Goal: Task Accomplishment & Management: Complete application form

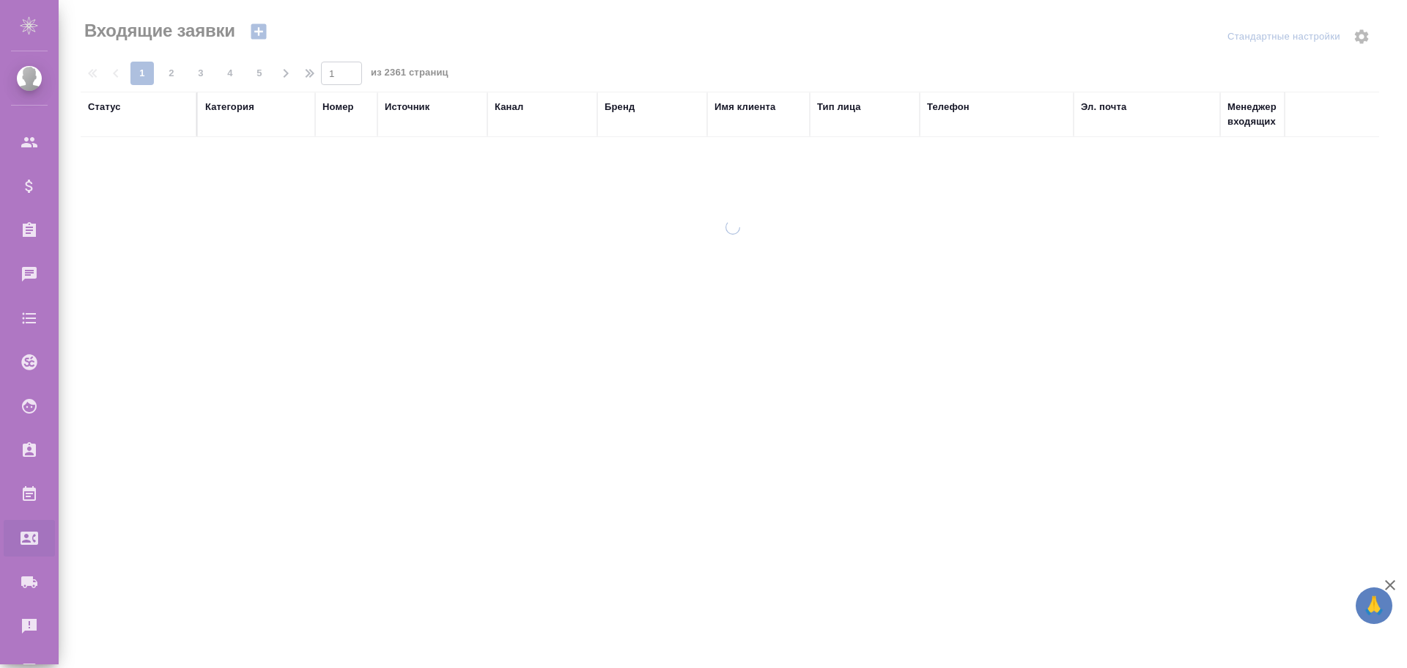
select select "RU"
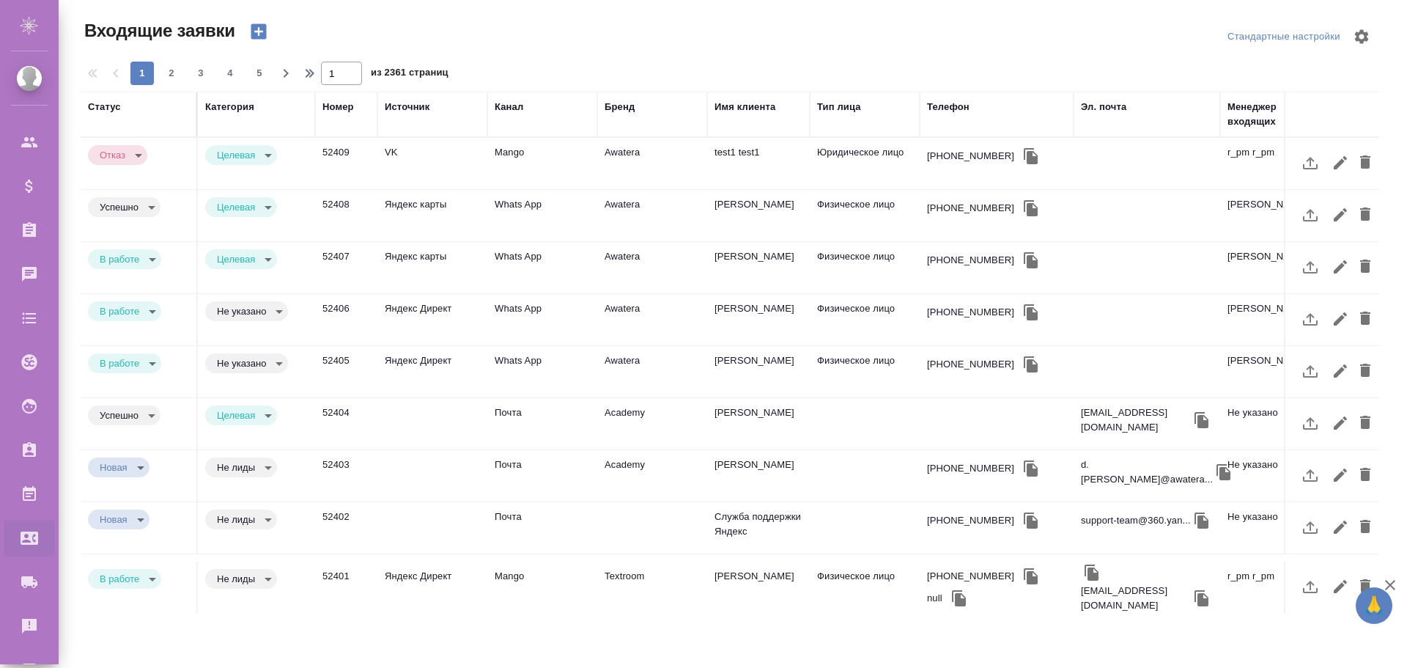
click at [614, 108] on div "Бренд" at bounding box center [620, 107] width 30 height 15
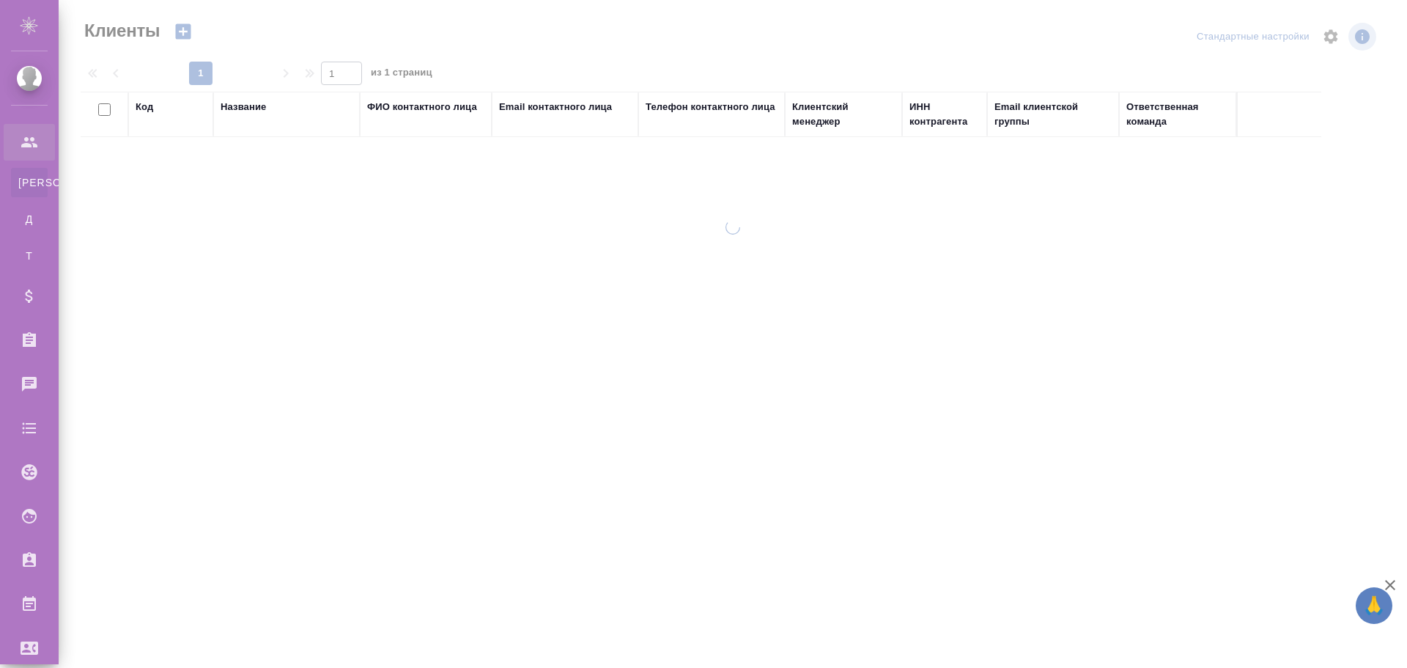
select select "RU"
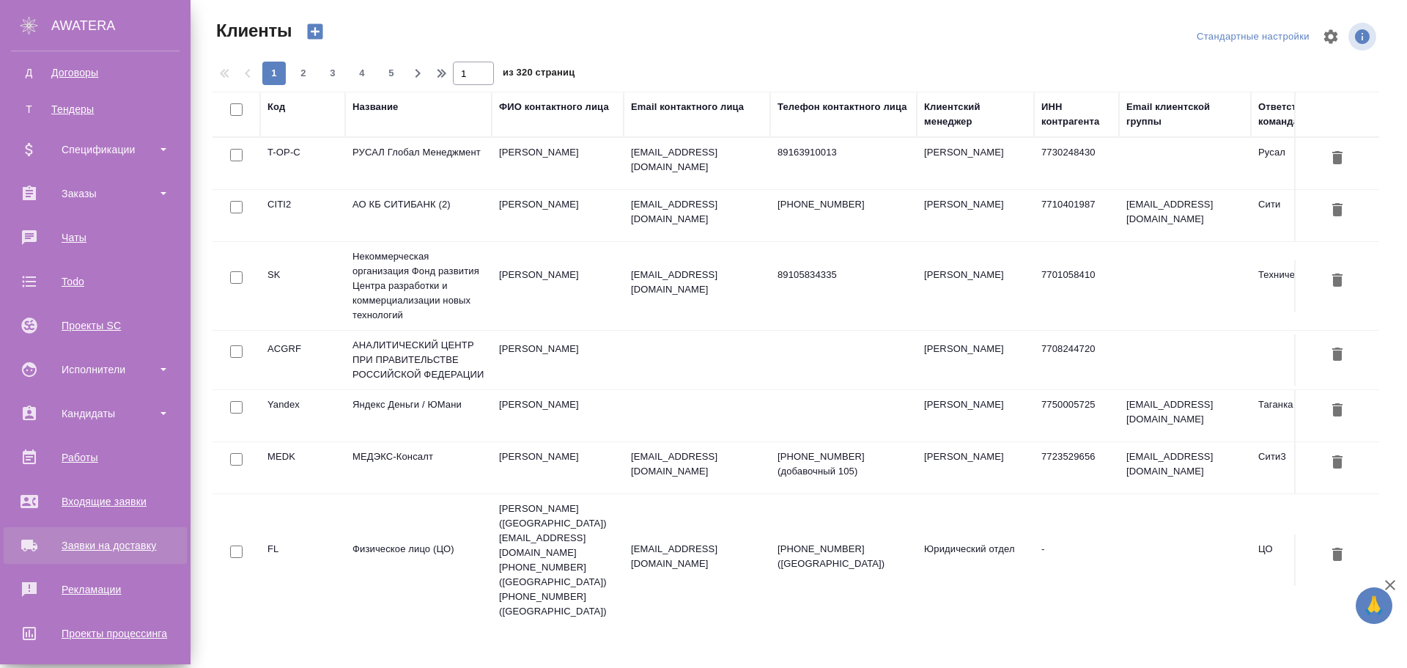
scroll to position [220, 0]
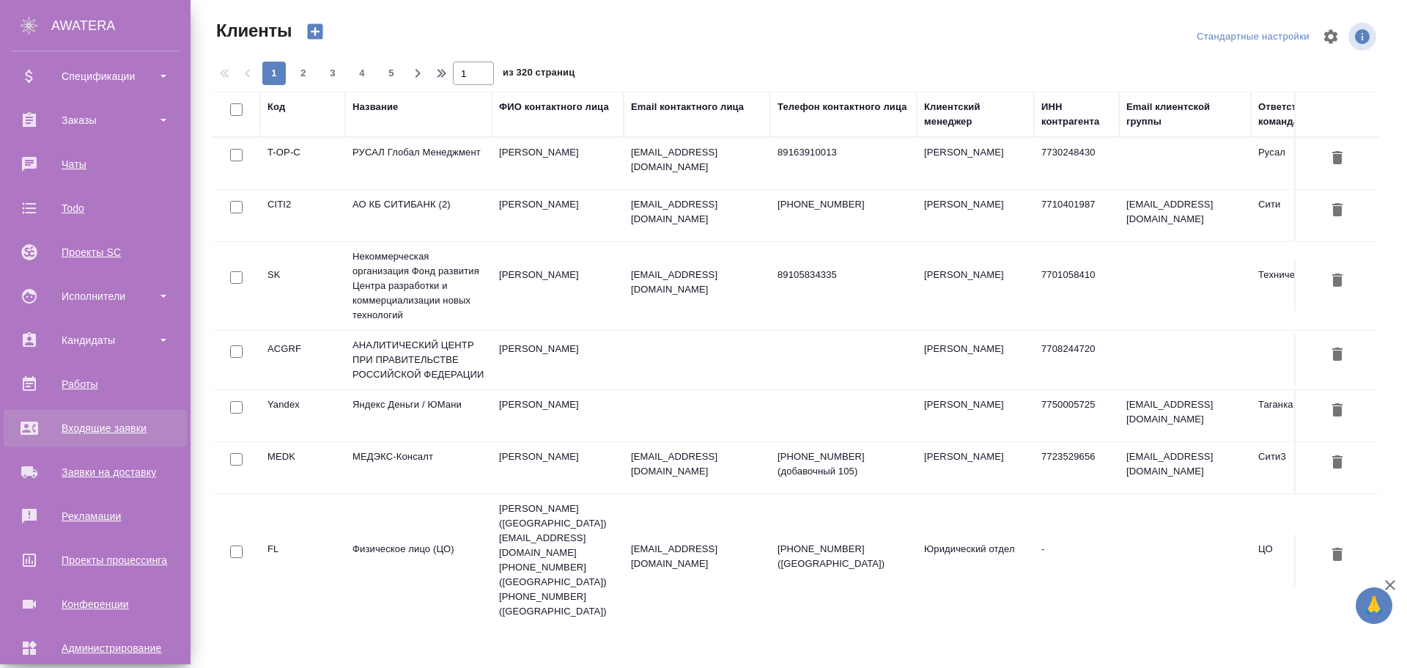
click at [97, 428] on div "Входящие заявки" at bounding box center [95, 428] width 169 height 22
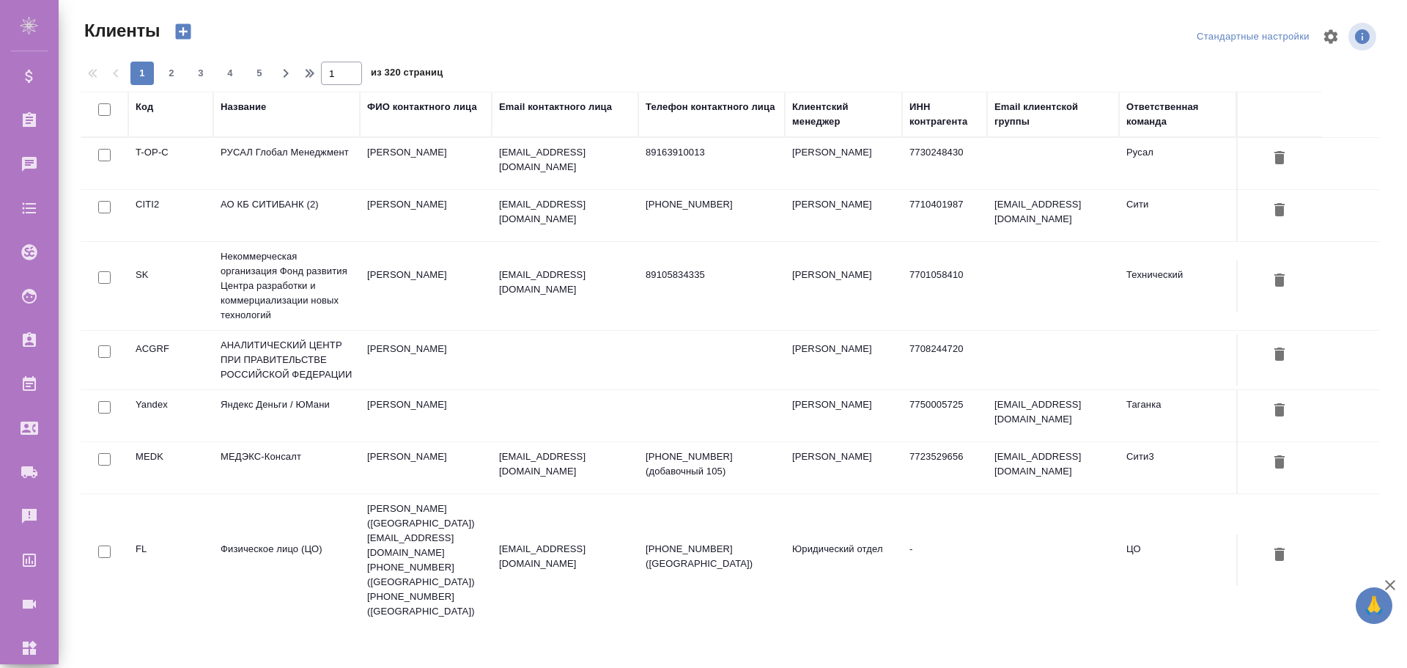
select select "RU"
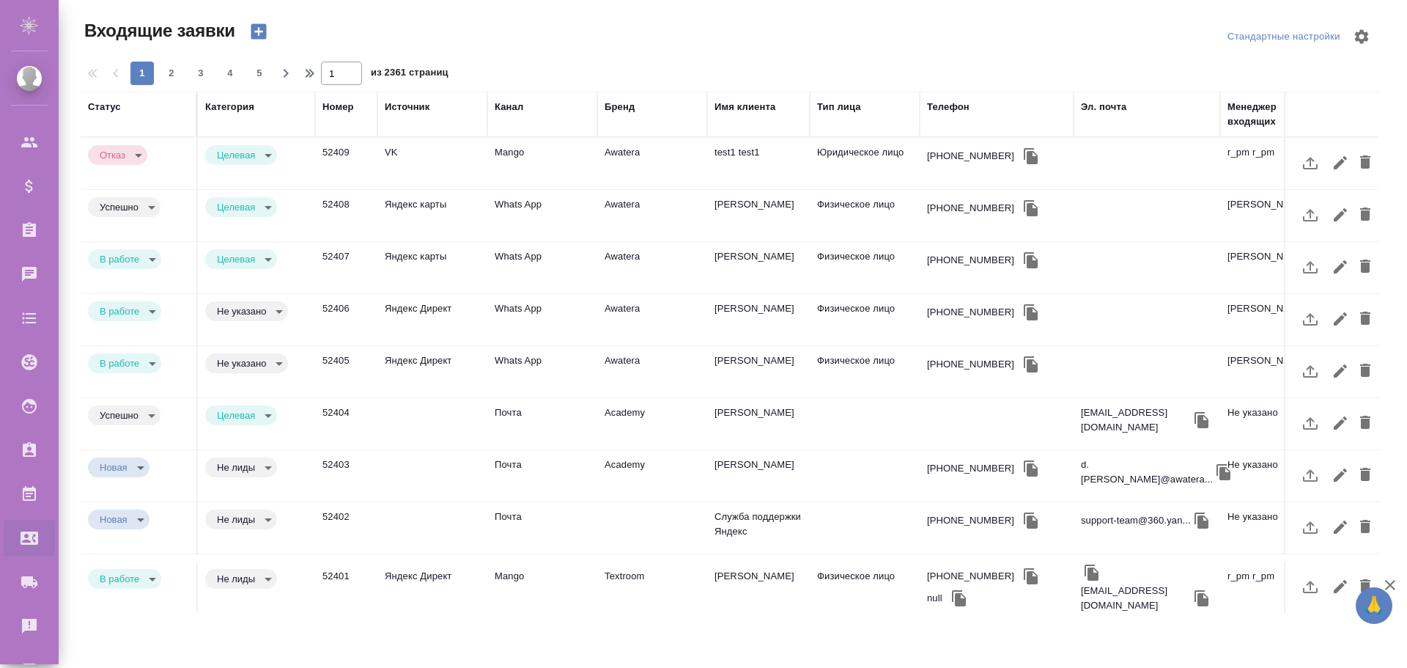
click at [617, 106] on div "Бренд" at bounding box center [620, 107] width 30 height 15
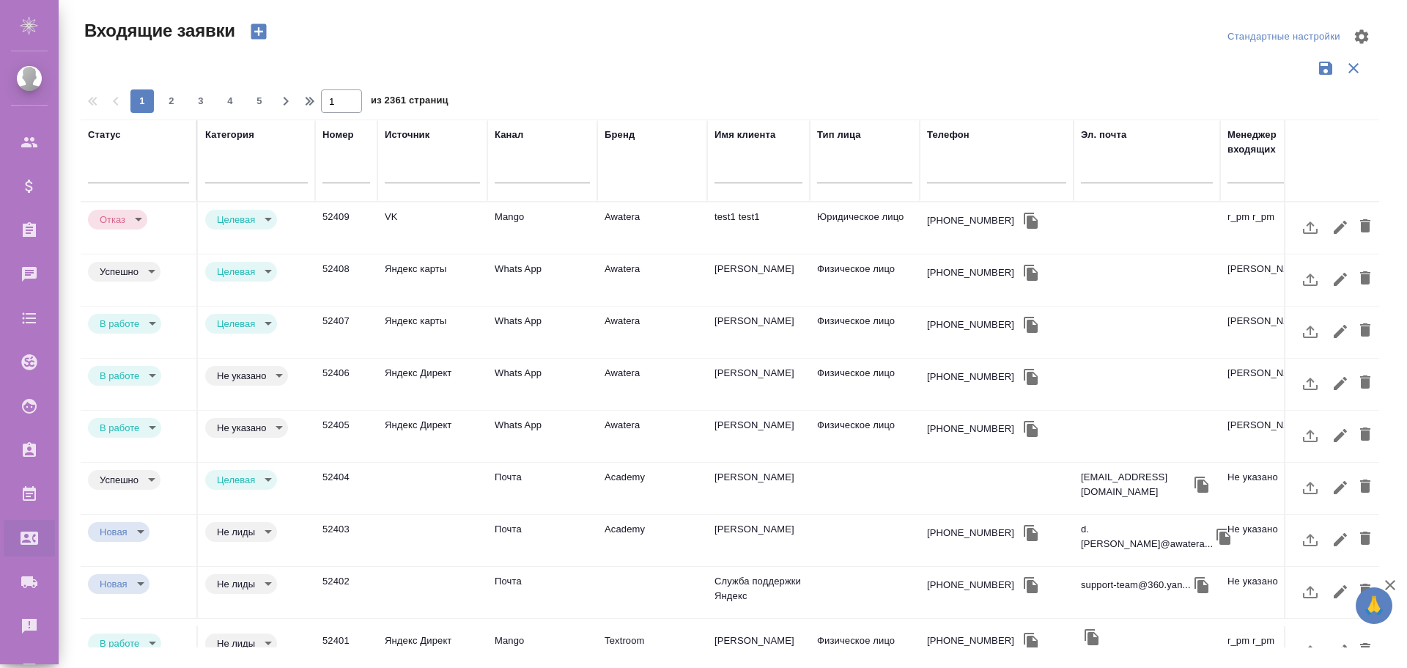
click at [627, 169] on div "Бренд" at bounding box center [652, 161] width 95 height 66
click at [620, 172] on div "Бренд" at bounding box center [652, 161] width 95 height 66
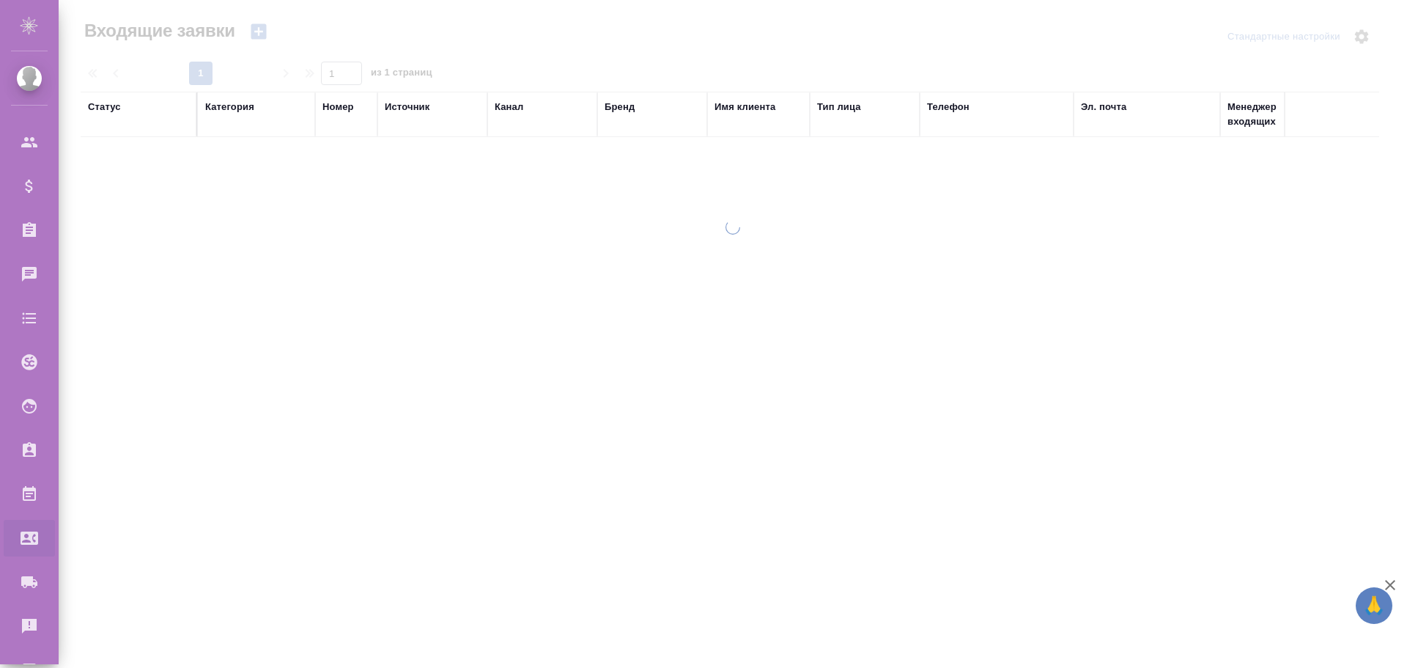
select select "RU"
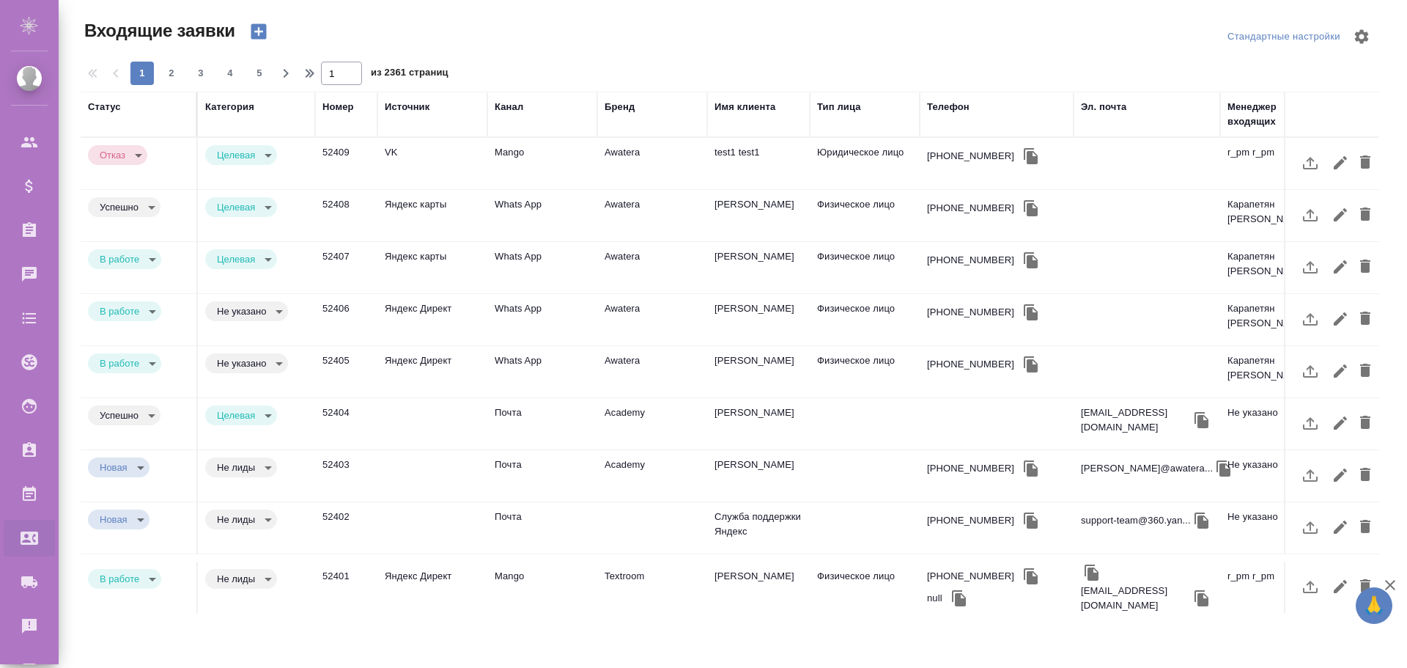
click at [619, 105] on div "Бренд" at bounding box center [620, 107] width 30 height 15
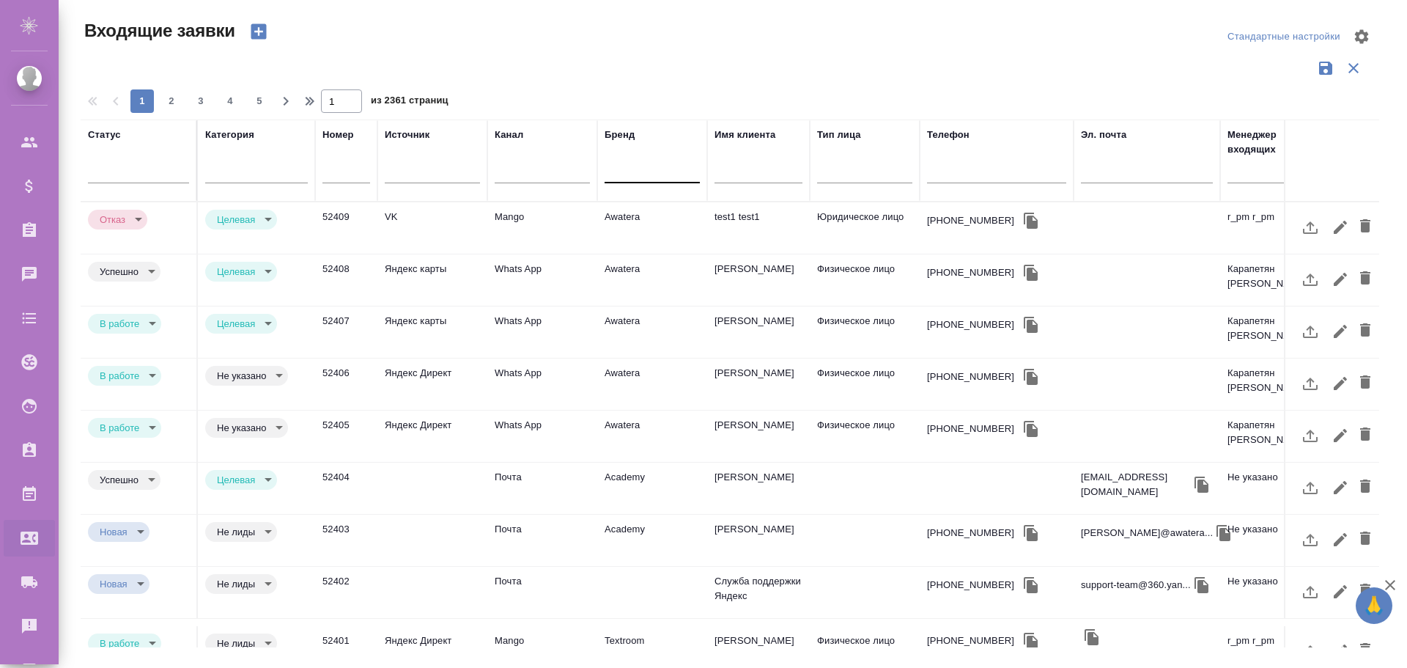
click at [618, 175] on div at bounding box center [652, 168] width 95 height 21
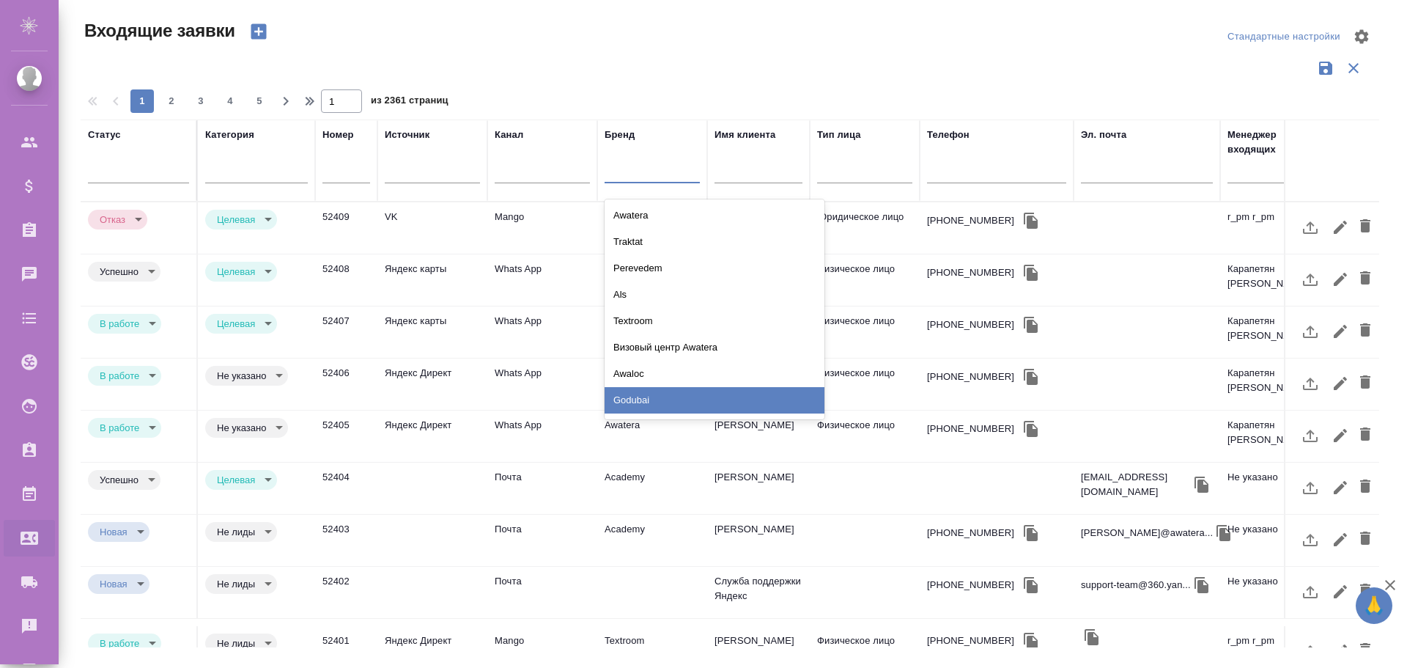
scroll to position [103, 0]
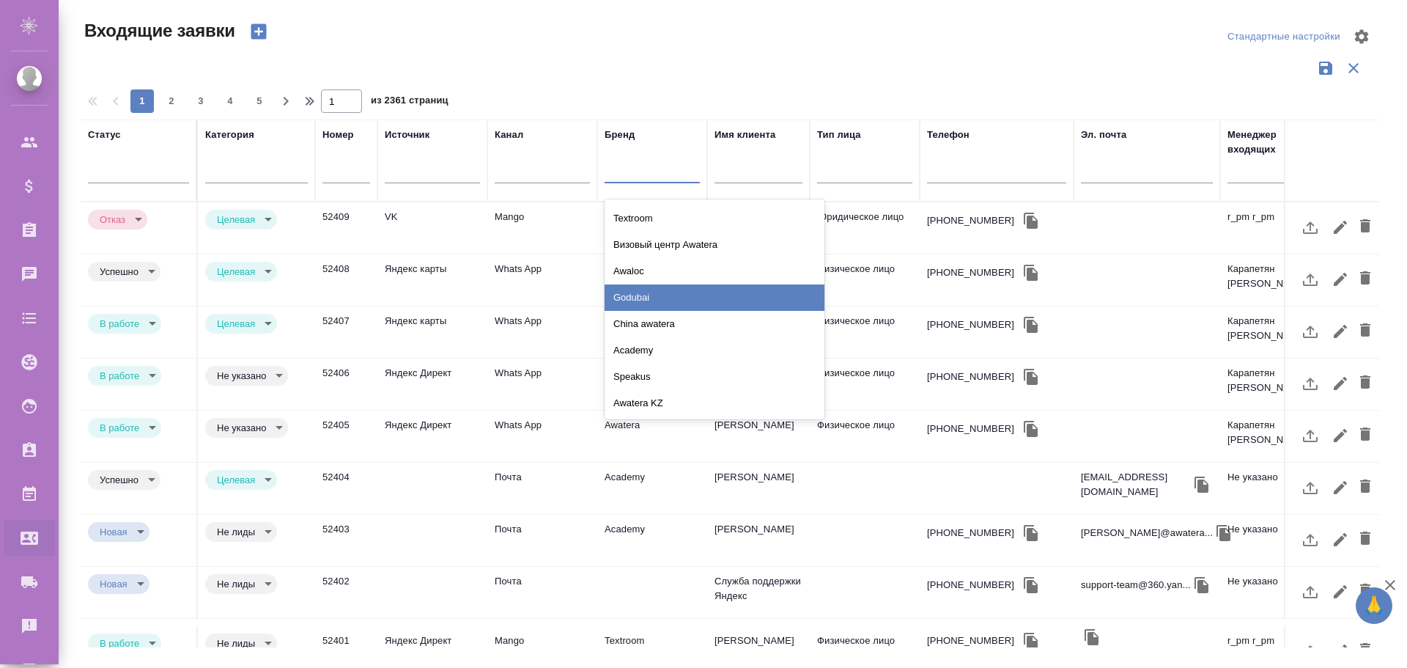
click at [650, 301] on div "Godubai" at bounding box center [715, 297] width 220 height 26
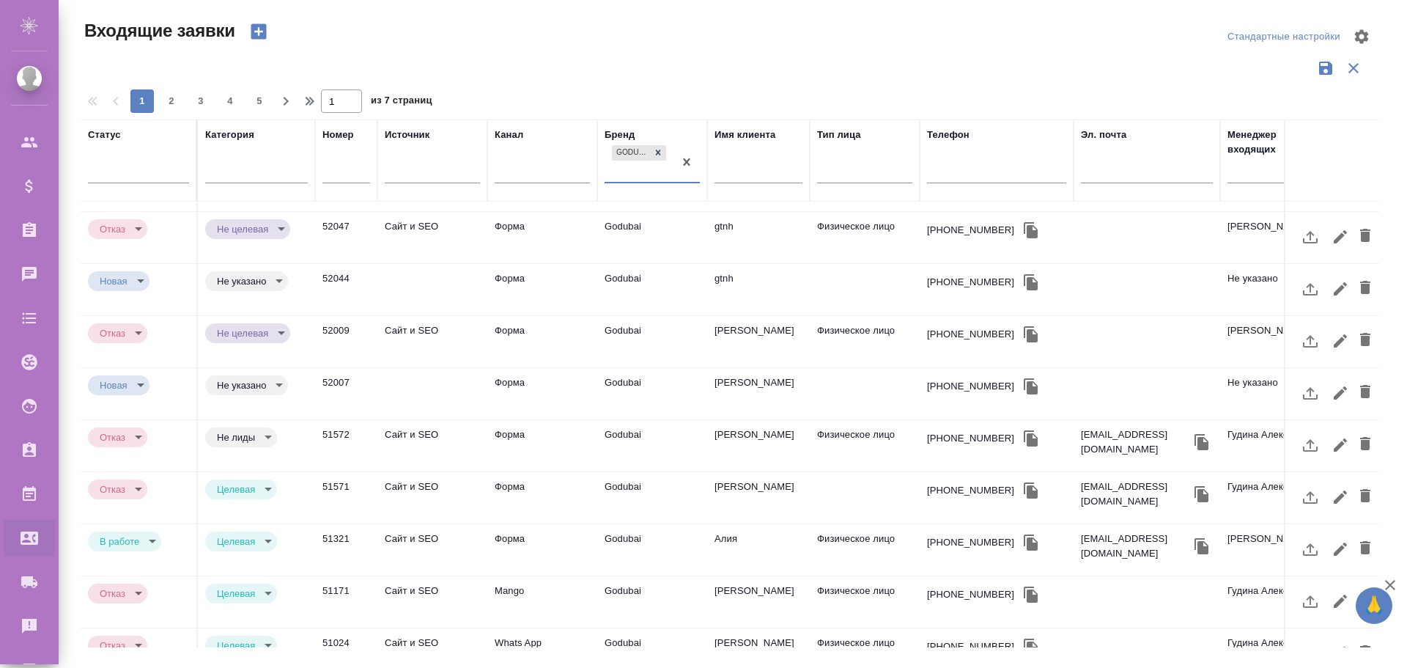
scroll to position [0, 0]
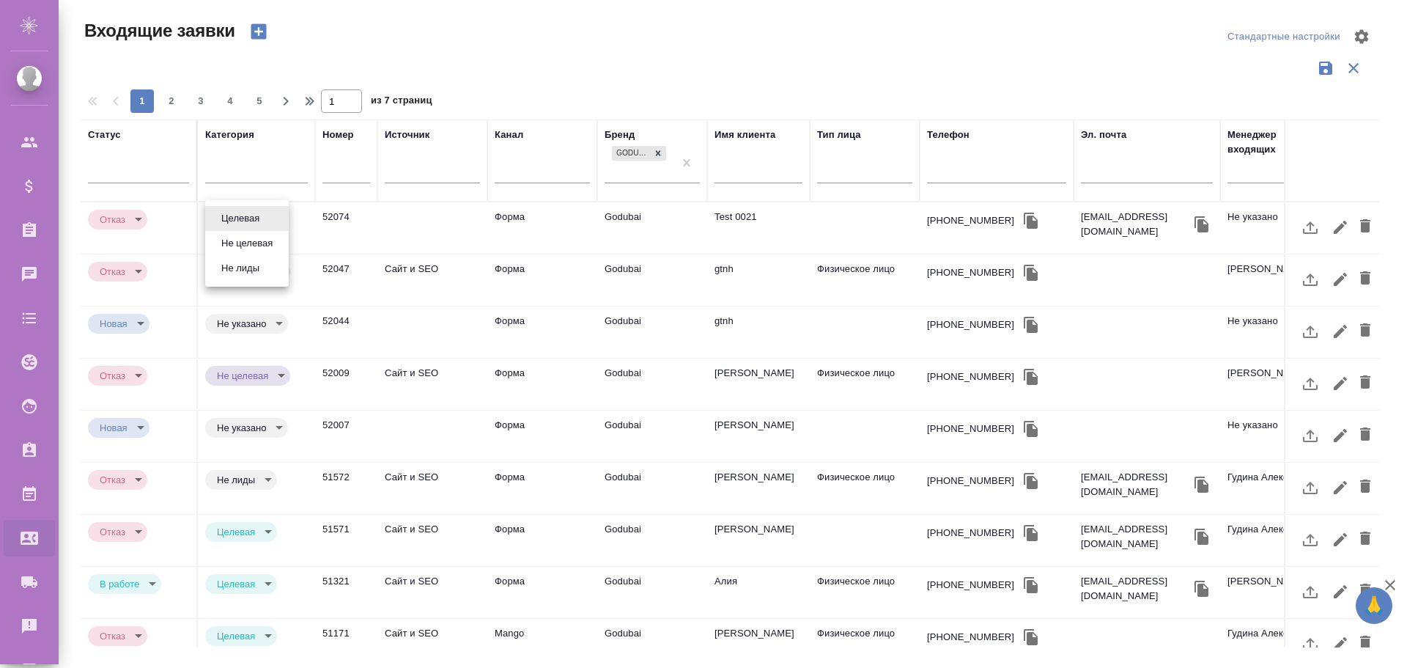
click at [550, 58] on div at bounding box center [703, 334] width 1407 height 668
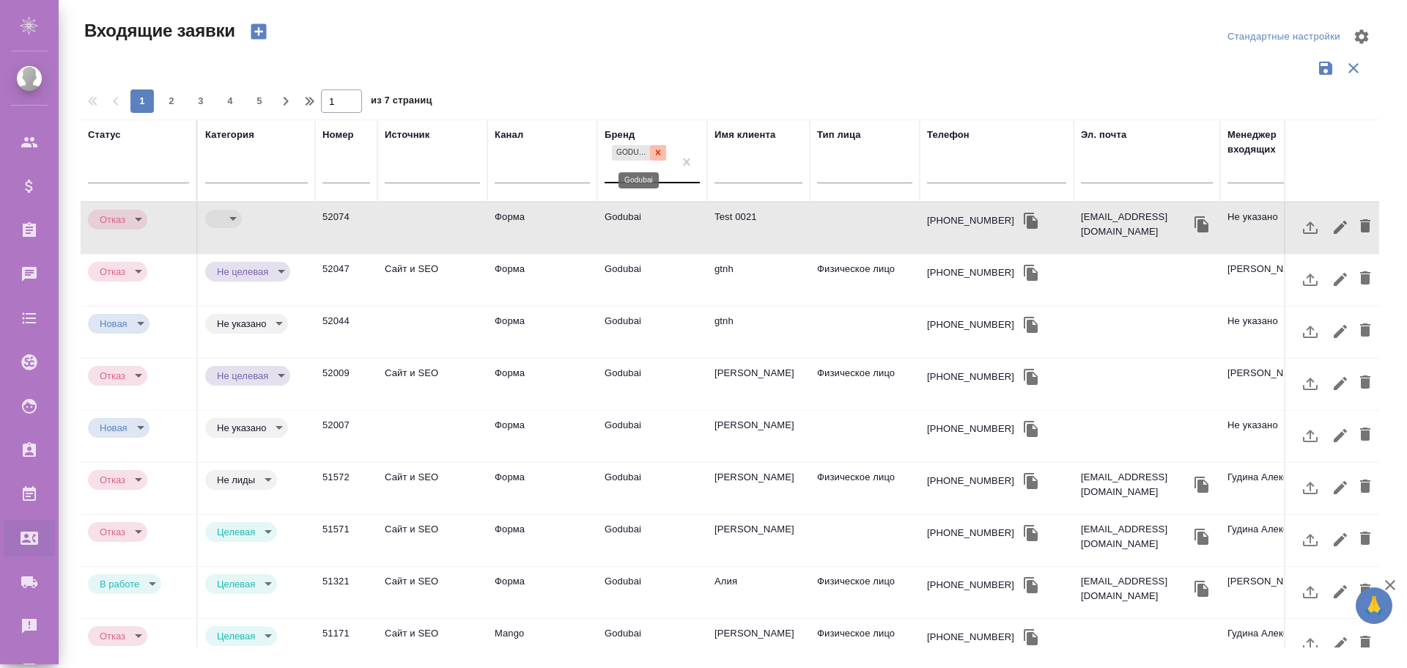
click at [660, 151] on icon at bounding box center [658, 152] width 5 height 5
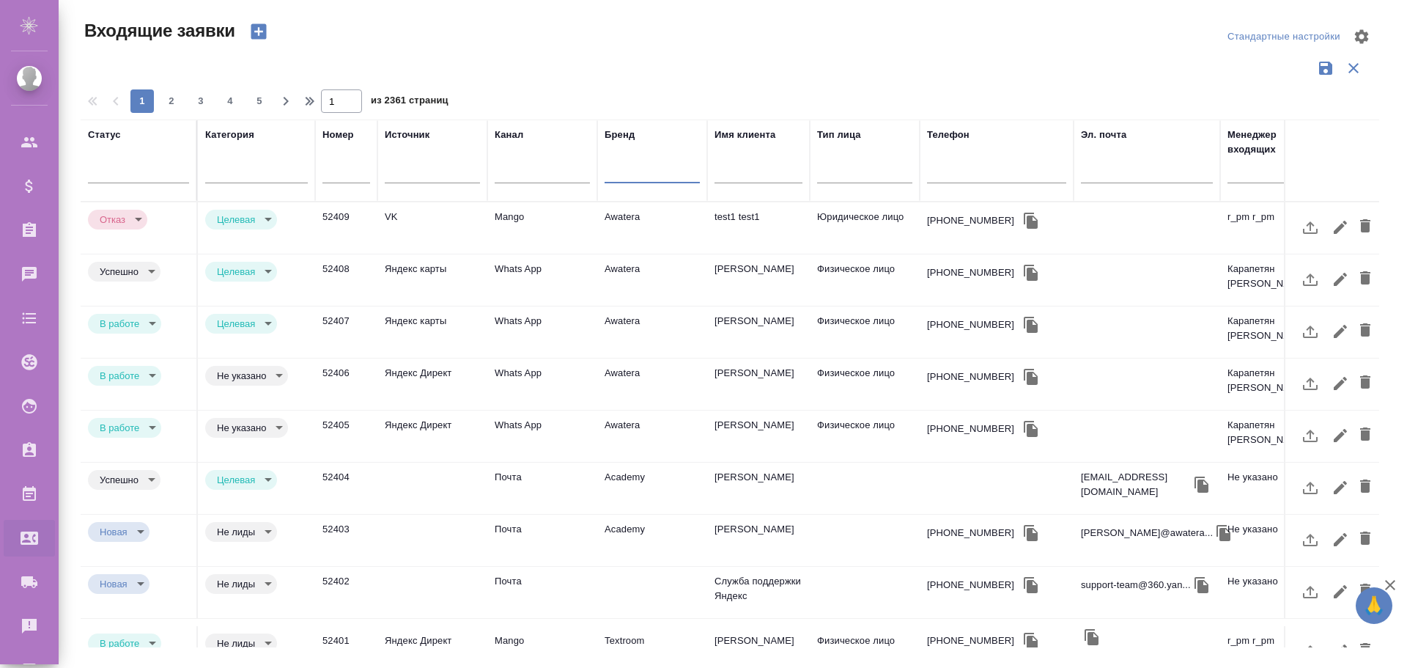
click at [627, 133] on div "Бренд" at bounding box center [620, 135] width 30 height 15
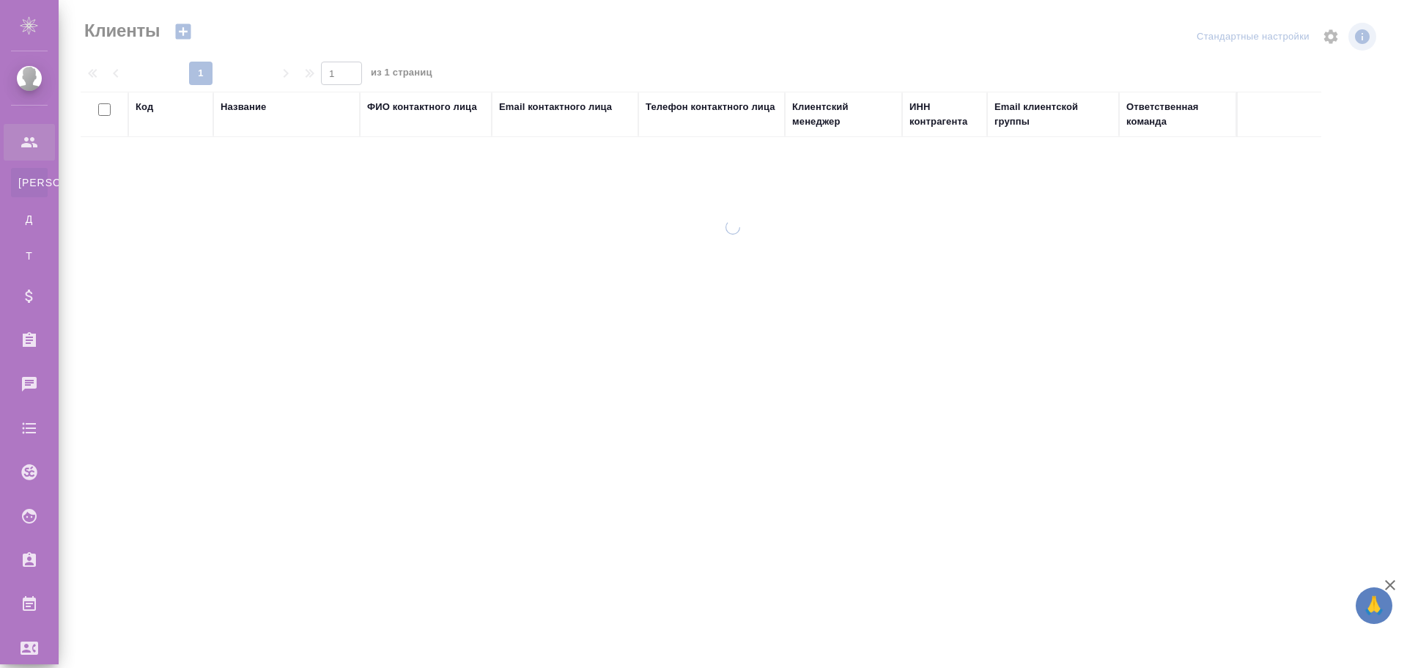
select select "RU"
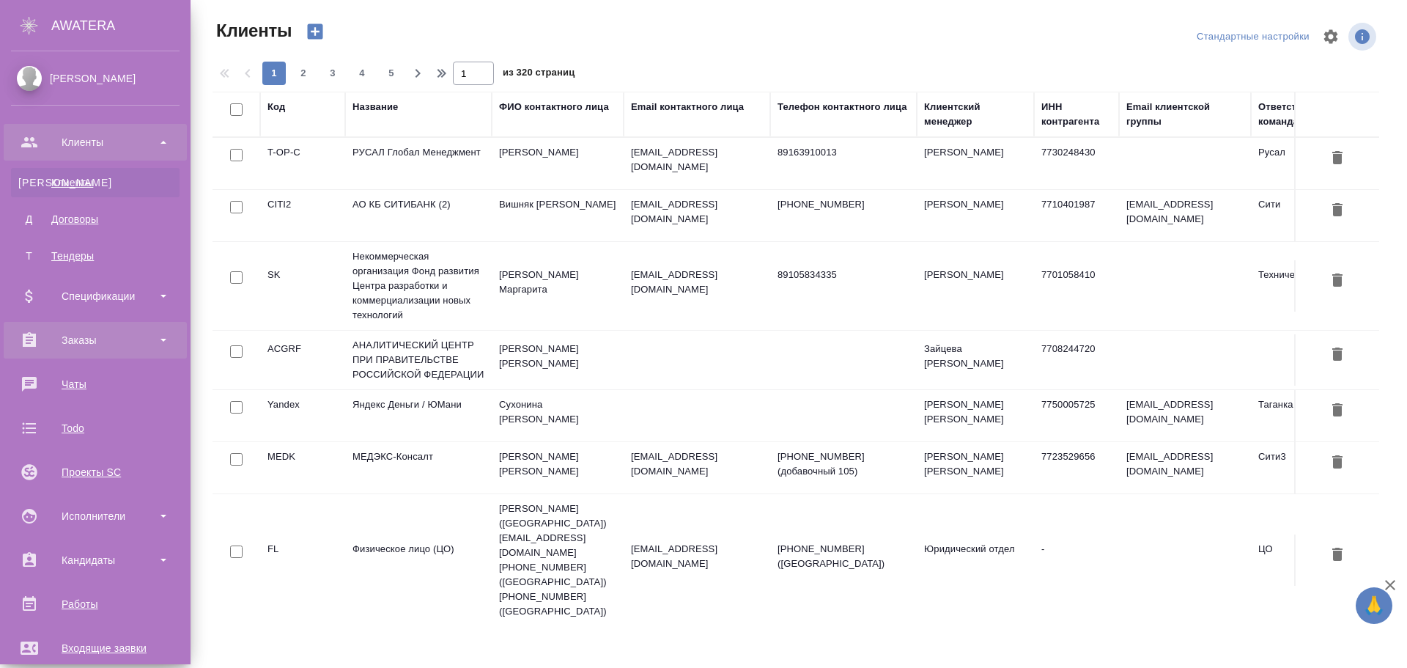
click at [112, 340] on div "Заказы" at bounding box center [95, 340] width 169 height 22
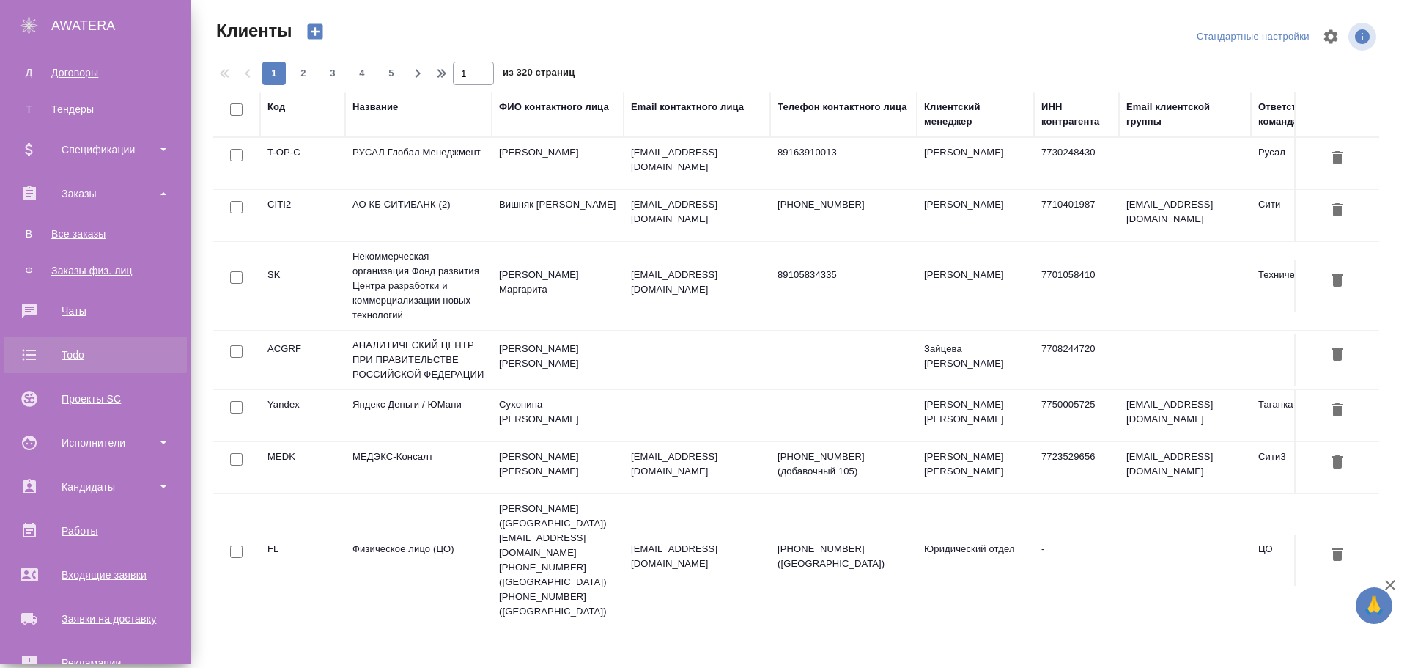
scroll to position [220, 0]
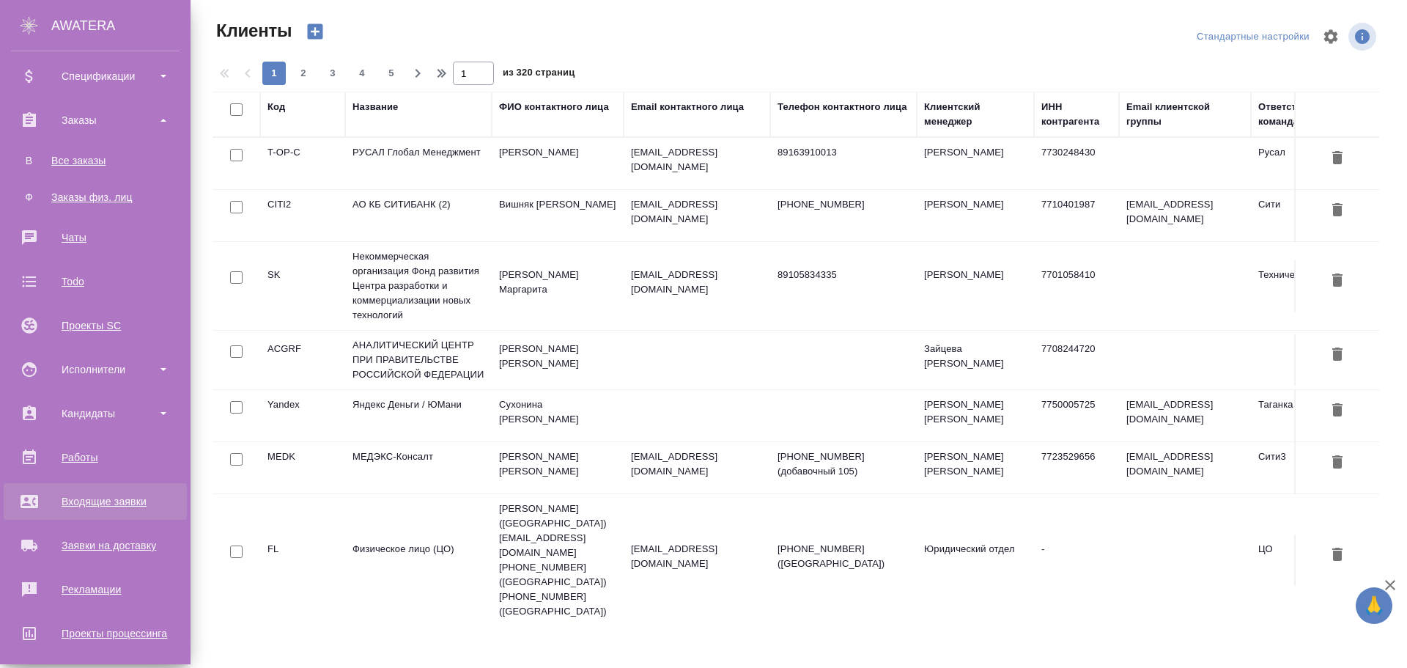
click at [99, 503] on div "Входящие заявки" at bounding box center [95, 501] width 169 height 22
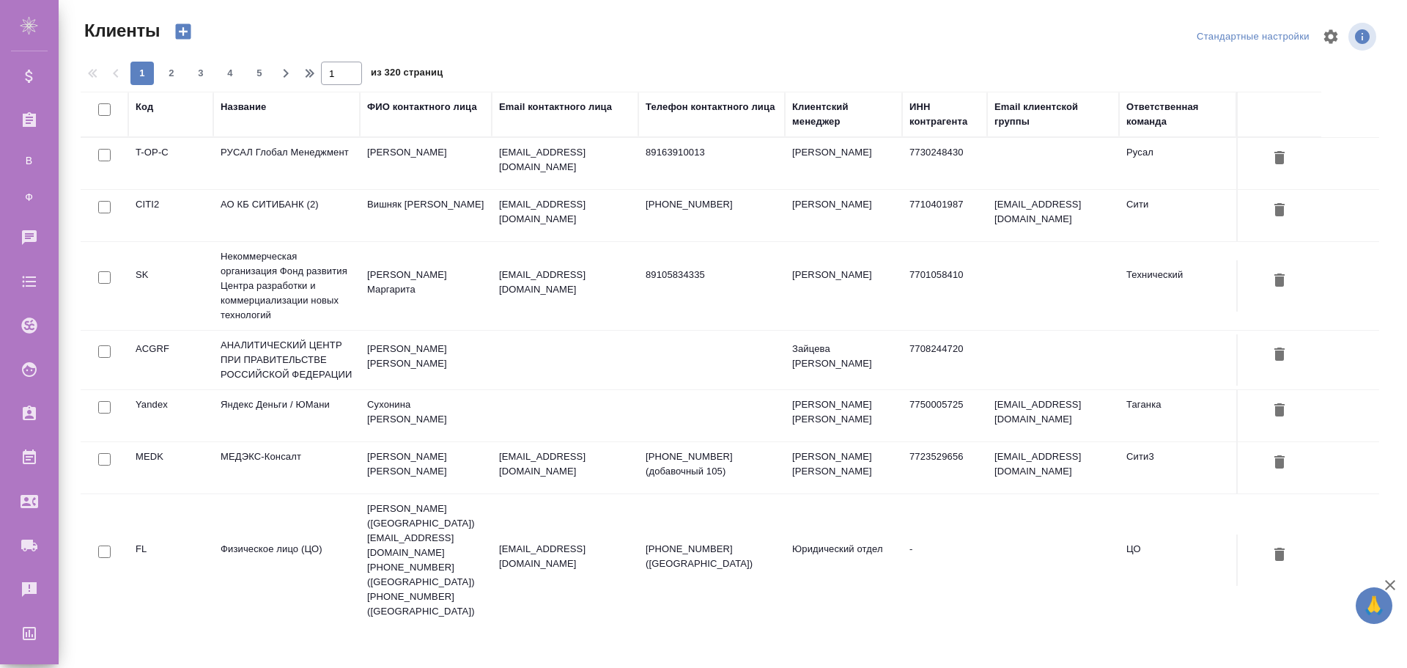
select select "RU"
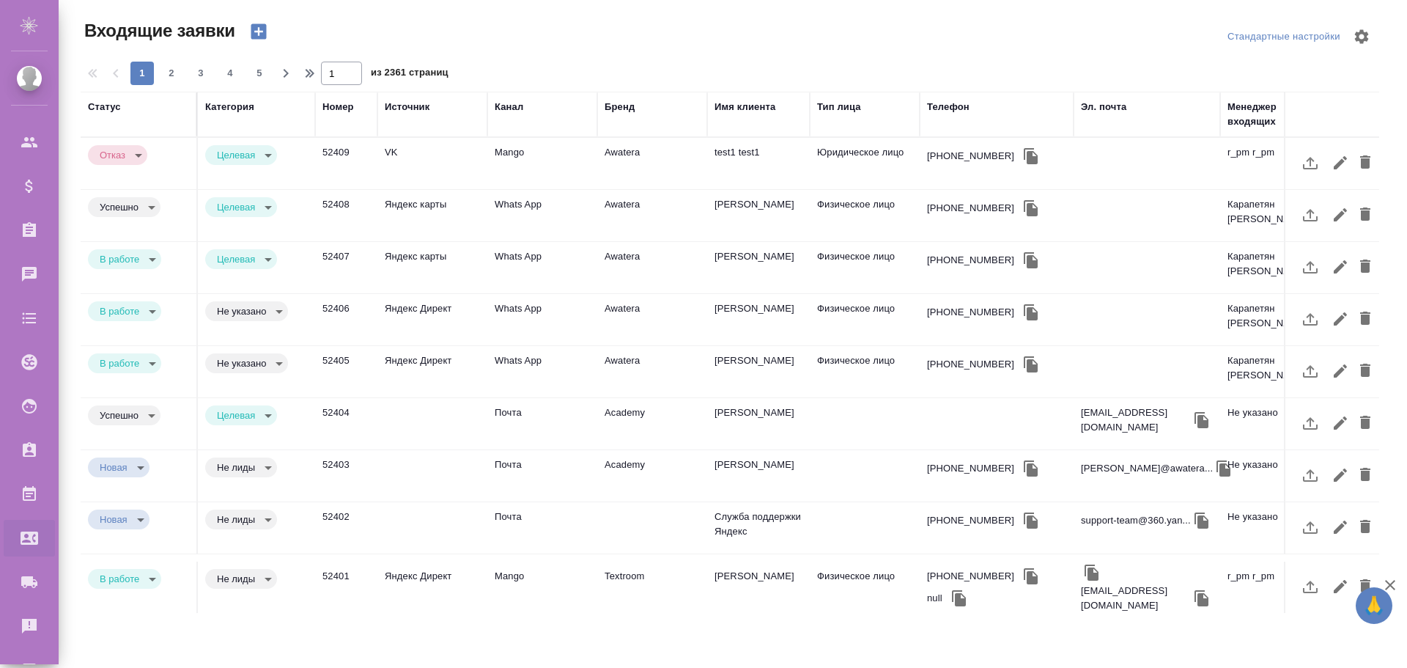
click at [258, 32] on icon "button" at bounding box center [258, 31] width 21 height 21
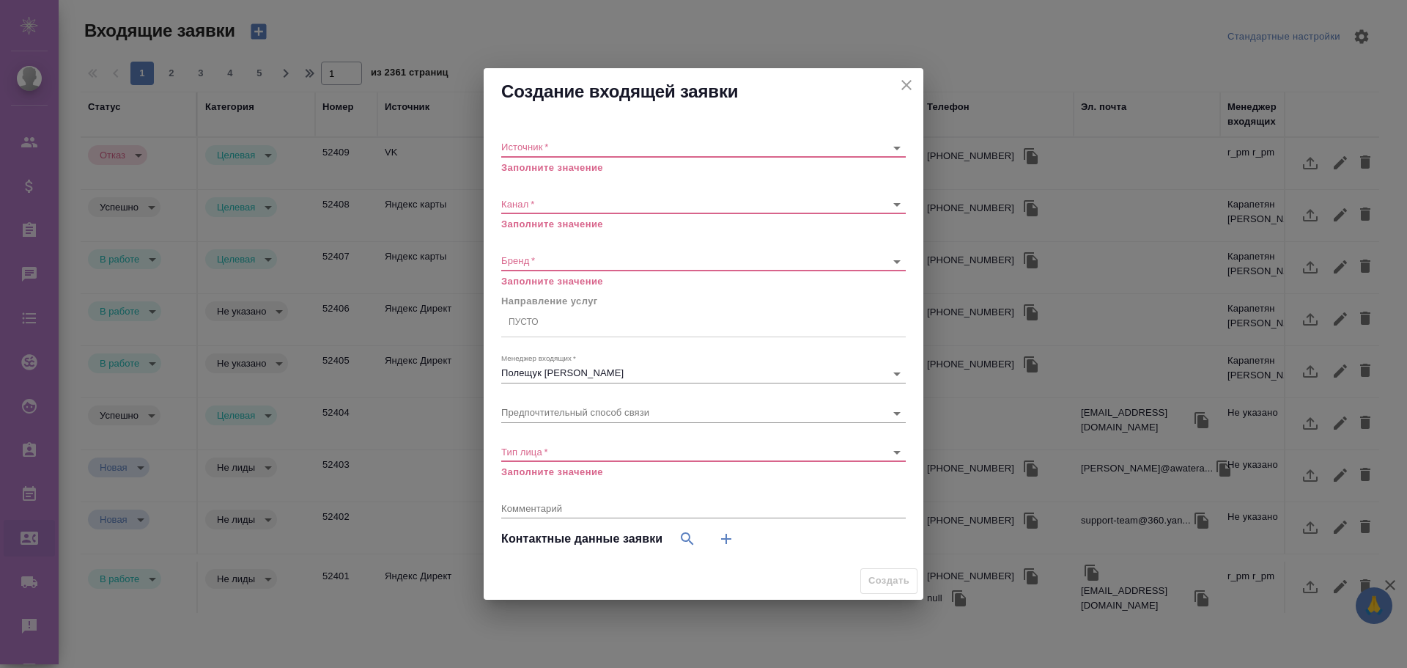
click at [573, 147] on body "🙏 .cls-1 fill:#fff; AWATERA Poleshchuk Grigory Клиенты Спецификации Заказы Чаты…" at bounding box center [703, 334] width 1407 height 668
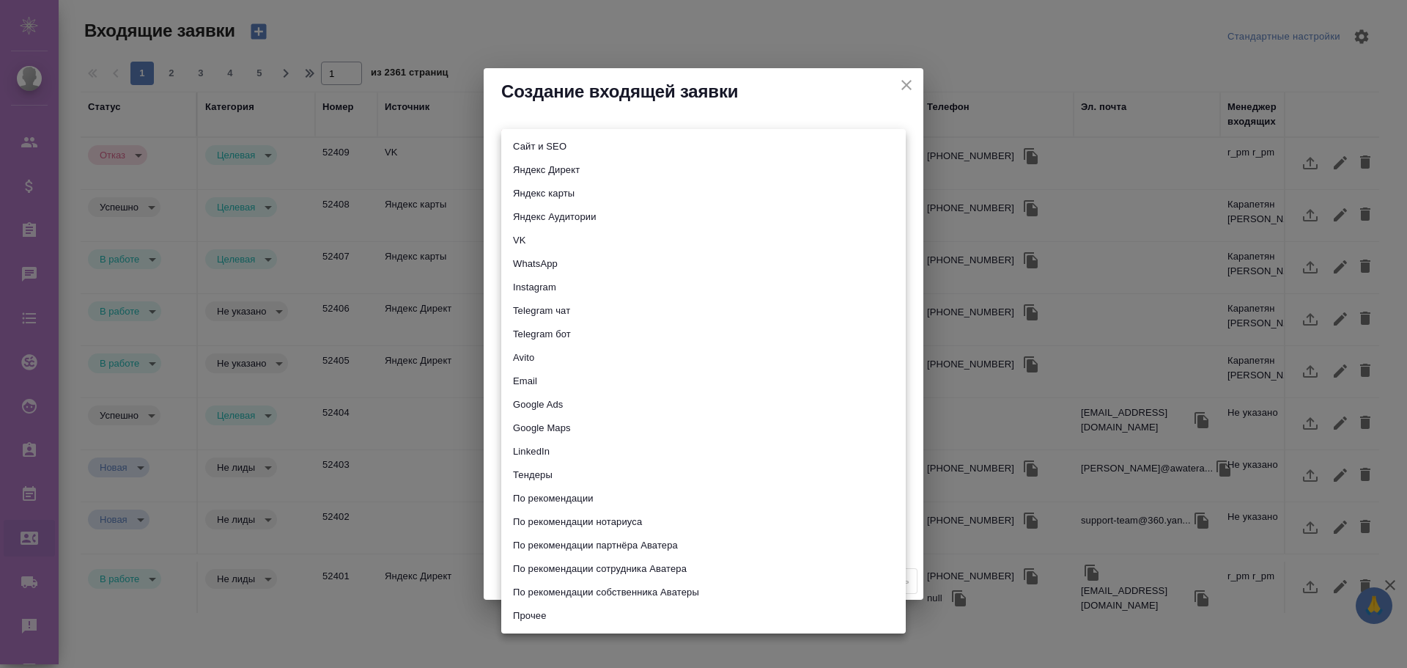
click at [558, 616] on li "Прочее" at bounding box center [703, 615] width 405 height 23
type input "other"
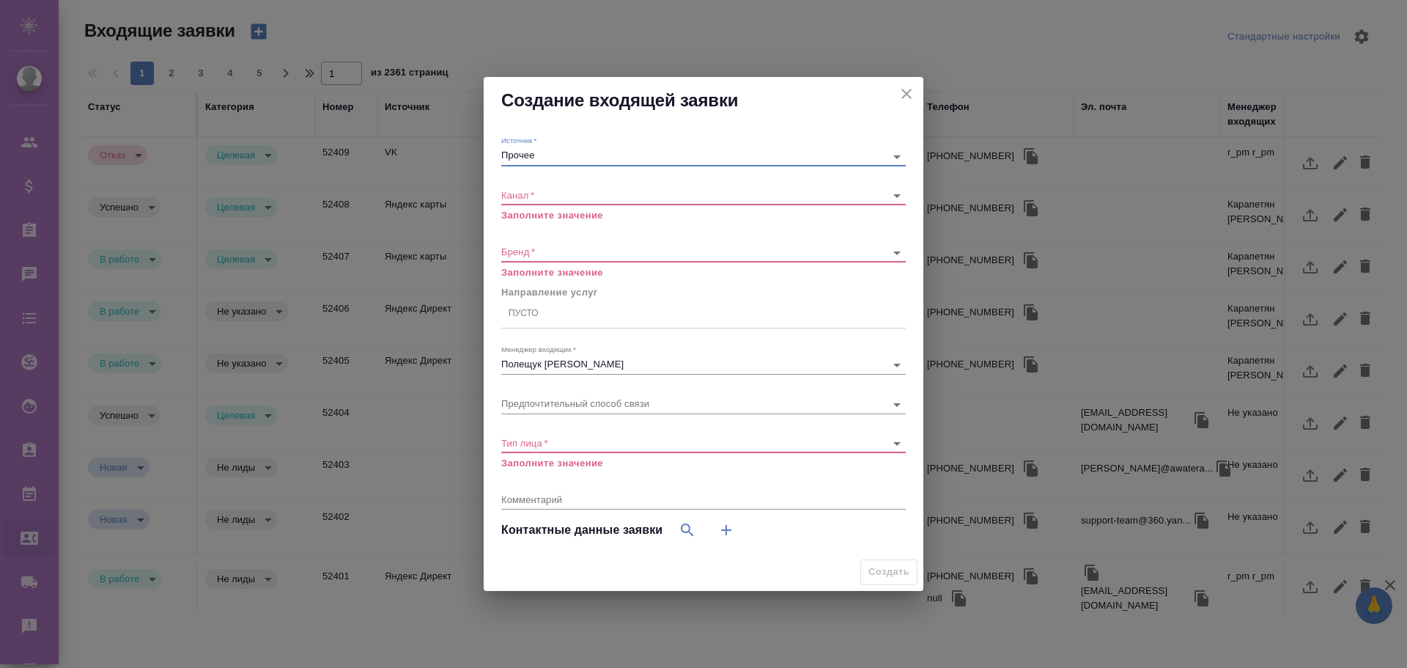
click at [575, 501] on textarea at bounding box center [703, 498] width 405 height 11
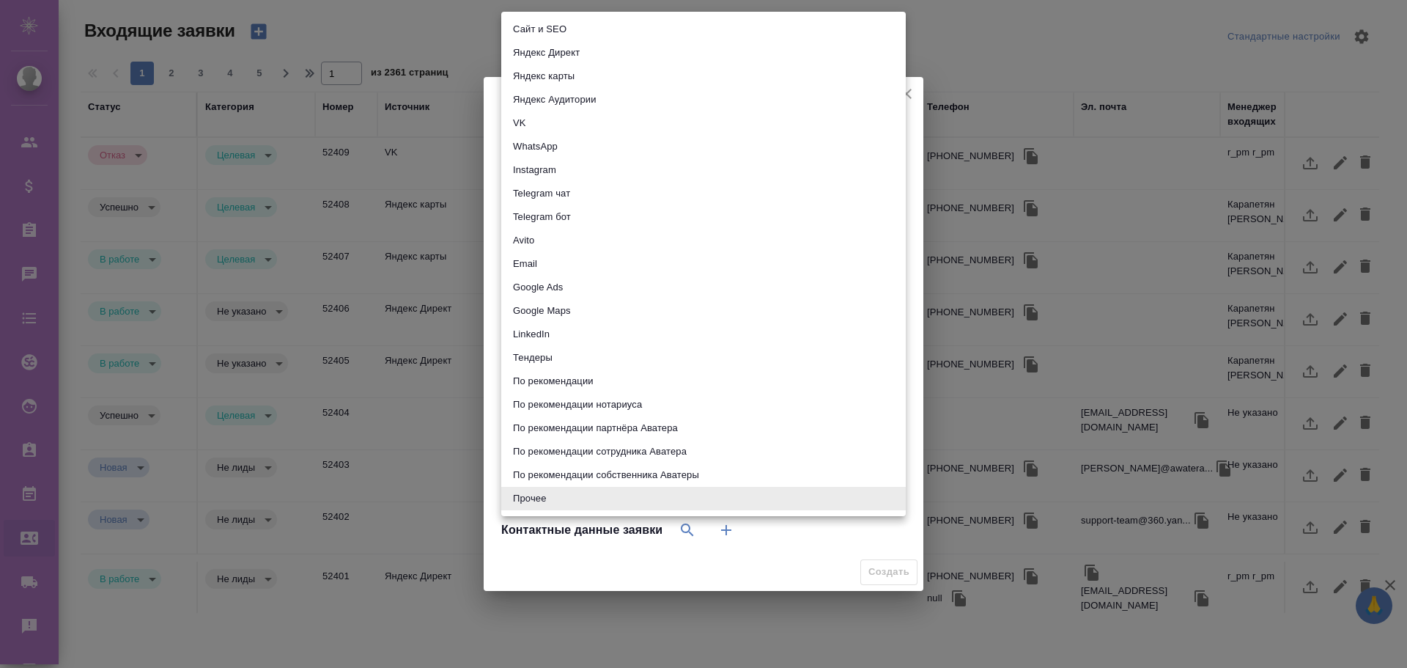
click at [556, 160] on body "🙏 .cls-1 fill:#fff; AWATERA Poleshchuk Grigory Клиенты Спецификации Заказы 0 Ча…" at bounding box center [703, 334] width 1407 height 668
click at [491, 141] on div at bounding box center [703, 334] width 1407 height 668
click at [553, 150] on body "🙏 .cls-1 fill:#fff; AWATERA Poleshchuk Grigory Клиенты Спецификации Заказы 0 Ча…" at bounding box center [703, 334] width 1407 height 668
click at [487, 133] on div at bounding box center [703, 334] width 1407 height 668
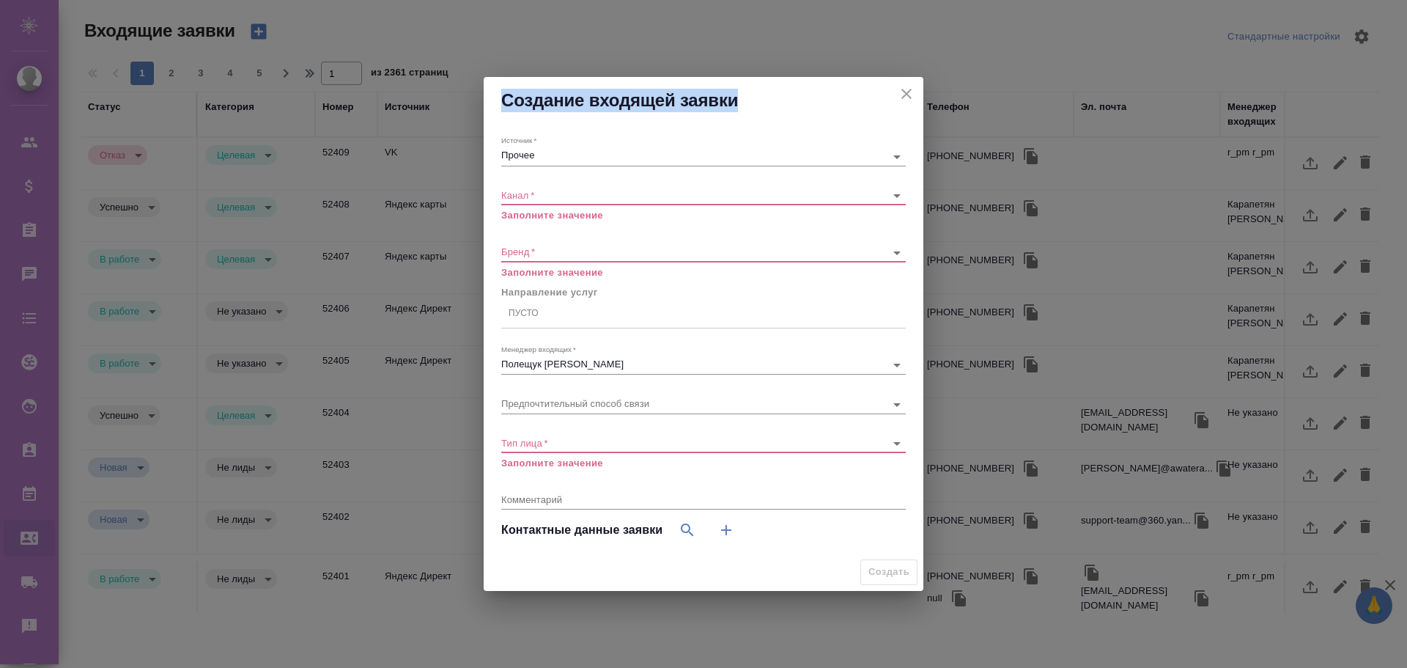
drag, startPoint x: 734, startPoint y: 99, endPoint x: 505, endPoint y: 110, distance: 229.6
click at [505, 110] on h2 "Создание входящей заявки" at bounding box center [703, 100] width 405 height 23
copy h2 "Создание входящей заявки"
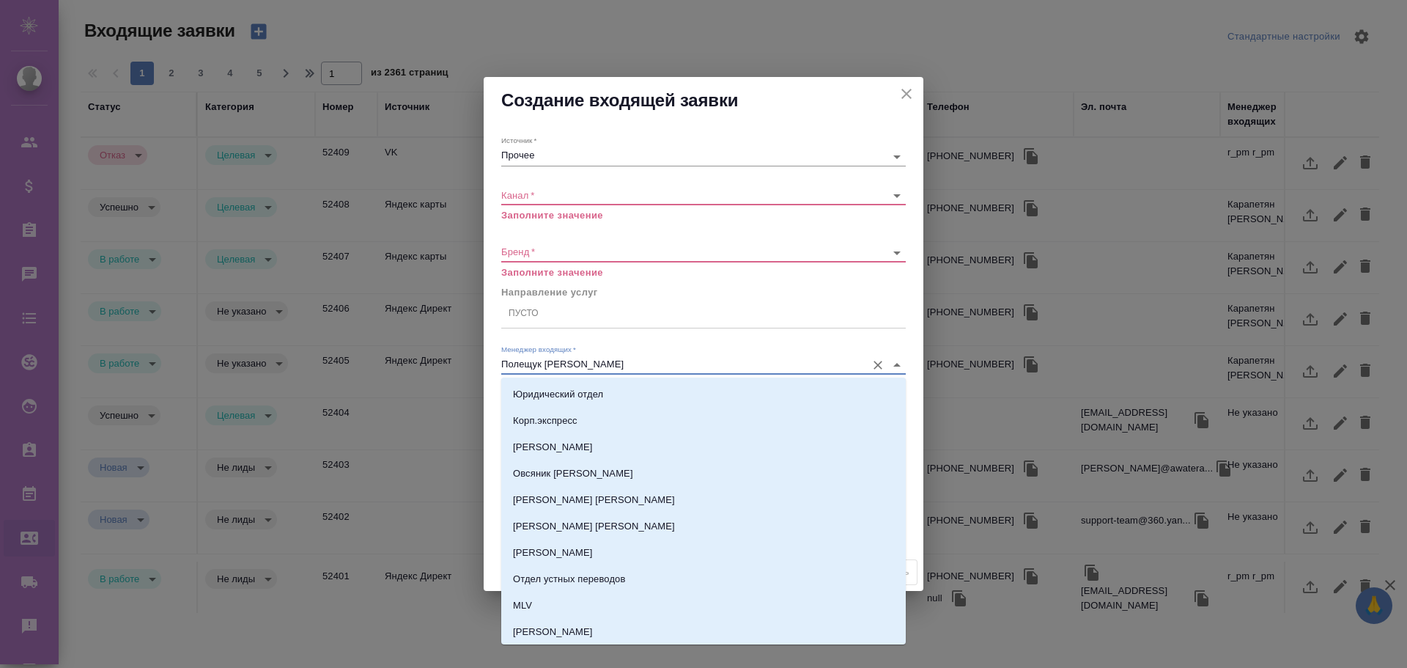
click at [591, 361] on input "Полещук Григорий" at bounding box center [680, 365] width 358 height 18
click at [531, 124] on div "Источник   * Прочее other Канал   * ​ Заполните значение Бренд   * ​ Заполните …" at bounding box center [704, 338] width 440 height 429
